Goal: Task Accomplishment & Management: Manage account settings

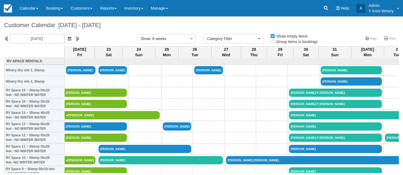
select select
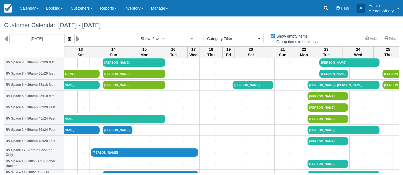
scroll to position [115, 594]
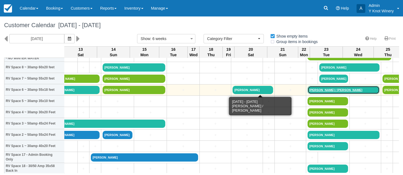
click at [308, 91] on link "[PERSON_NAME] / [PERSON_NAME]" at bounding box center [344, 90] width 72 height 8
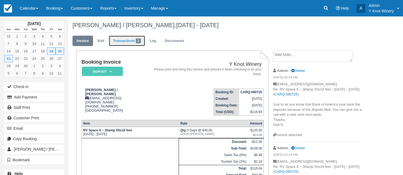
click at [129, 41] on link "Transactions 1" at bounding box center [127, 41] width 36 height 11
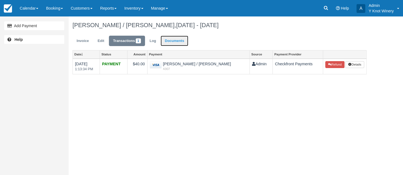
click at [173, 43] on link "Documents" at bounding box center [175, 41] width 28 height 11
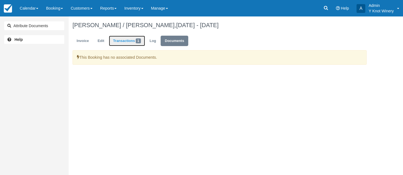
click at [125, 42] on link "Transactions 1" at bounding box center [127, 41] width 36 height 11
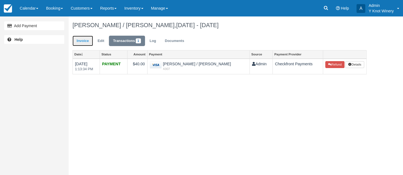
click at [86, 39] on link "Invoice" at bounding box center [83, 41] width 21 height 11
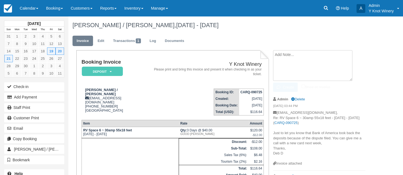
click at [279, 57] on textarea at bounding box center [312, 65] width 79 height 31
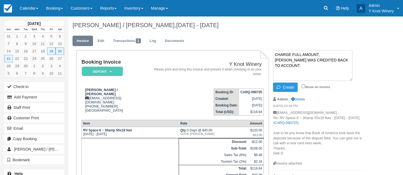
click at [276, 55] on textarea "CHARGE FULL AMOUNT, DEPOSIT WAS CREDITED BACK TO ACCOUNT." at bounding box center [312, 65] width 79 height 31
click at [300, 68] on textarea "**********" at bounding box center [312, 65] width 79 height 31
type textarea "**********"
click at [302, 85] on input "Show on invoice" at bounding box center [304, 86] width 4 height 4
checkbox input "true"
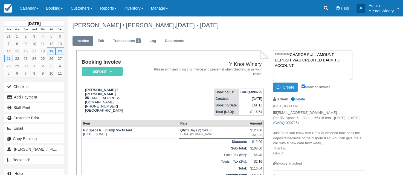
click at [283, 88] on icon "button" at bounding box center [280, 87] width 6 height 4
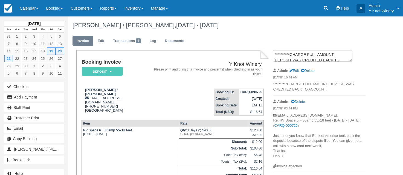
click at [329, 89] on p "**********" at bounding box center [319, 87] width 92 height 10
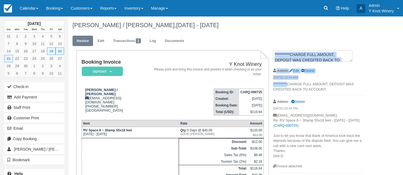
drag, startPoint x: 288, startPoint y: 83, endPoint x: 271, endPoint y: 84, distance: 16.2
click at [271, 84] on div "**********" at bounding box center [319, 139] width 101 height 179
drag, startPoint x: 271, startPoint y: 84, endPoint x: 287, endPoint y: 82, distance: 15.7
click at [287, 82] on div "**********" at bounding box center [319, 139] width 101 height 179
click at [286, 83] on p "**********" at bounding box center [319, 87] width 92 height 10
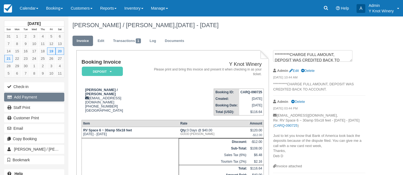
click at [42, 98] on button "Add Payment" at bounding box center [34, 97] width 60 height 9
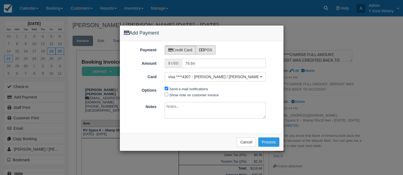
click at [211, 49] on label "POS" at bounding box center [206, 49] width 20 height 9
radio input "true"
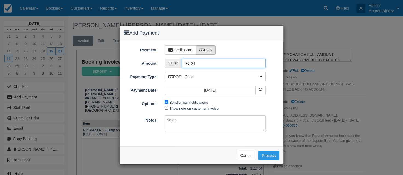
drag, startPoint x: 198, startPoint y: 64, endPoint x: 173, endPoint y: 64, distance: 24.4
click at [182, 64] on input "76.64" at bounding box center [224, 63] width 84 height 9
type input "-40.00"
click at [172, 120] on textarea at bounding box center [215, 123] width 101 height 16
type textarea "d"
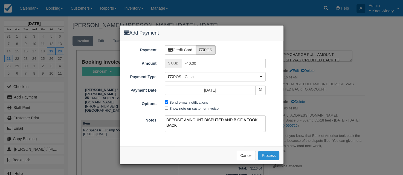
type textarea "DEPOSIT AMNOUNT DISPUTED AND B OF A TOOK BACK"
click at [270, 153] on button "Process" at bounding box center [269, 155] width 21 height 9
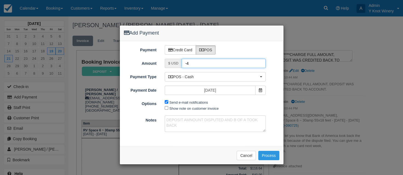
type input "-"
type input "(40.00)"
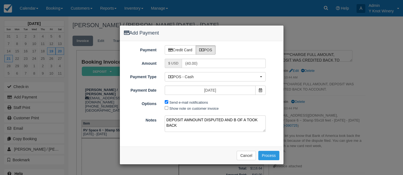
click at [193, 119] on textarea "DEPOSIT AMNOUNT DISPUTED AND B OF A TOOK BACK" at bounding box center [215, 123] width 101 height 16
type textarea "DEPOSIT AMOUNT DISPUTED AND B OF A TOOK BACK"
click at [272, 154] on button "Process" at bounding box center [269, 155] width 21 height 9
click at [248, 153] on button "Cancel" at bounding box center [246, 155] width 19 height 9
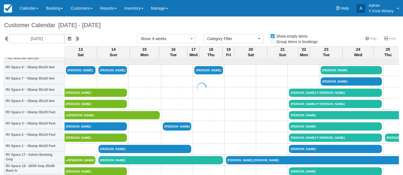
select select
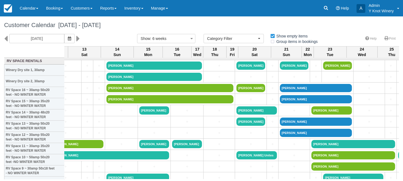
scroll to position [0, 590]
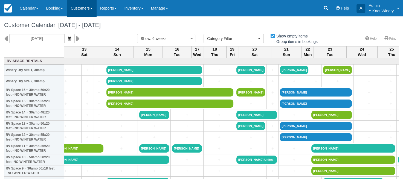
click at [96, 6] on link "Customers" at bounding box center [82, 8] width 30 height 16
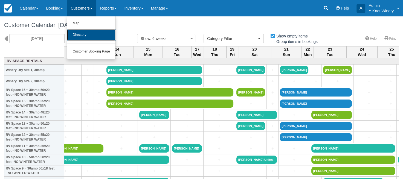
click at [86, 33] on link "Directory" at bounding box center [91, 35] width 48 height 12
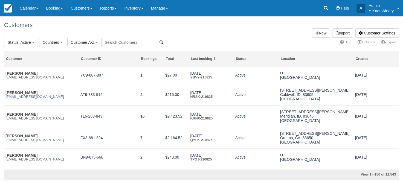
click at [115, 42] on input "text" at bounding box center [130, 42] width 54 height 9
type input "[DEMOGRAPHIC_DATA]"
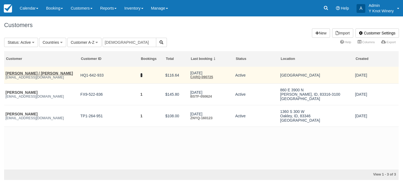
click at [142, 77] on link "1" at bounding box center [141, 75] width 2 height 4
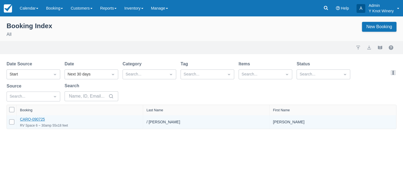
click at [36, 120] on link "CARQ-090725" at bounding box center [32, 119] width 25 height 4
